Goal: Task Accomplishment & Management: Manage account settings

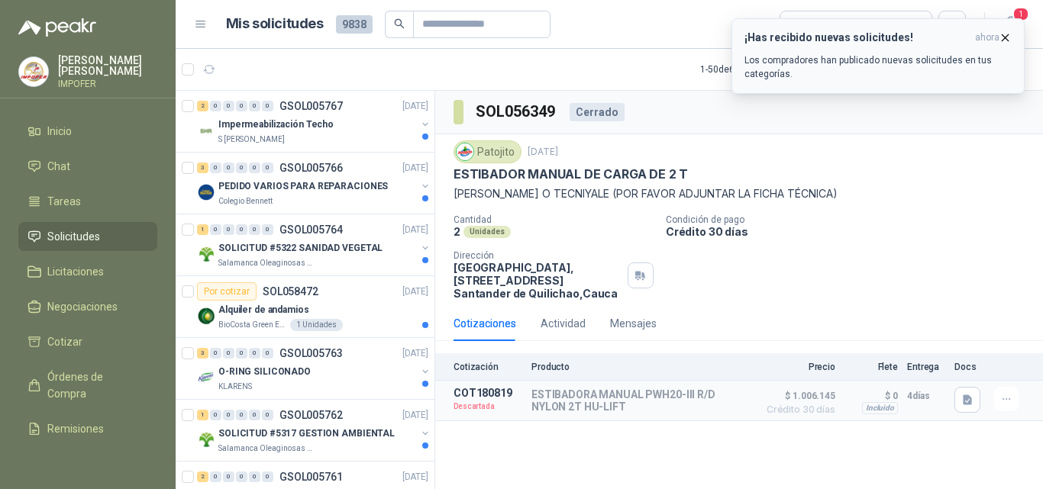
scroll to position [2722, 0]
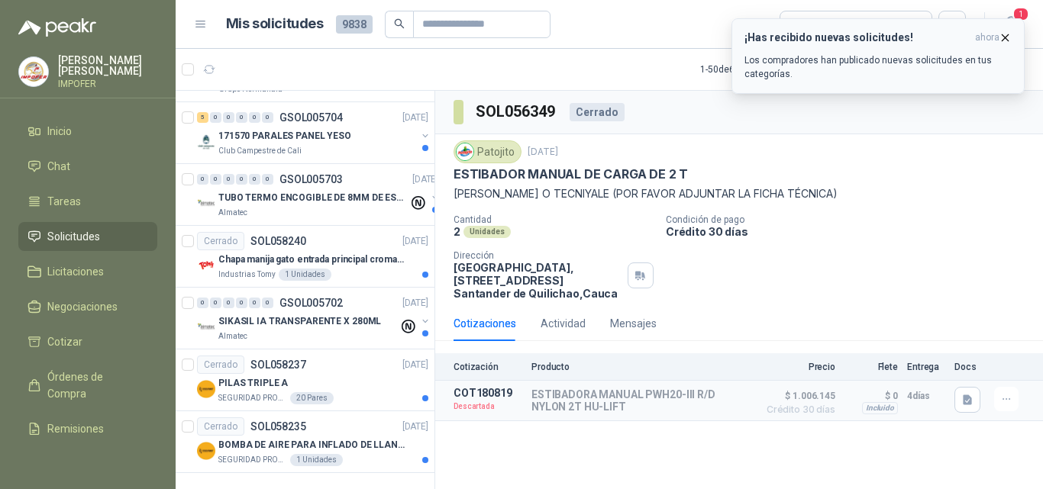
click at [1003, 33] on icon "button" at bounding box center [1005, 37] width 13 height 13
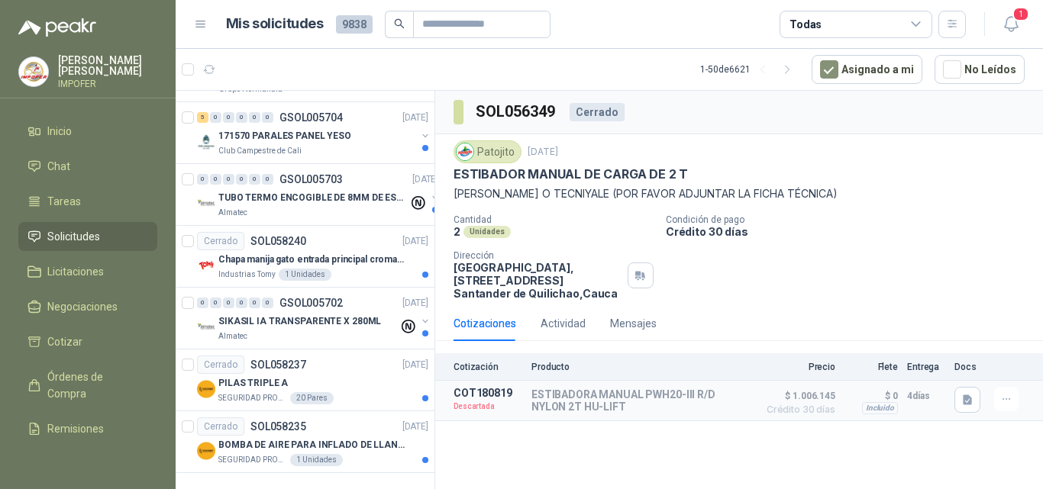
click at [86, 69] on p "[PERSON_NAME]" at bounding box center [107, 65] width 99 height 21
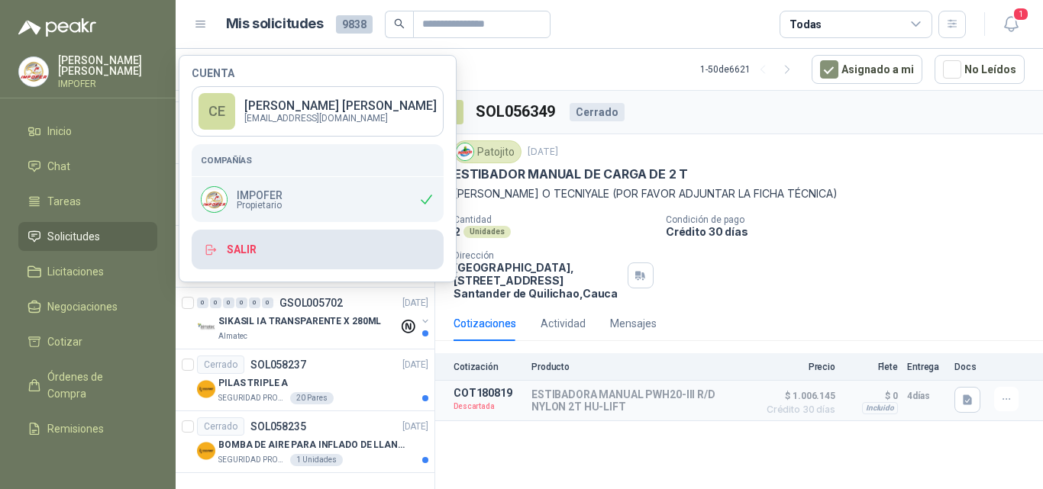
click at [231, 244] on button "Salir" at bounding box center [318, 250] width 252 height 40
